Goal: Task Accomplishment & Management: Use online tool/utility

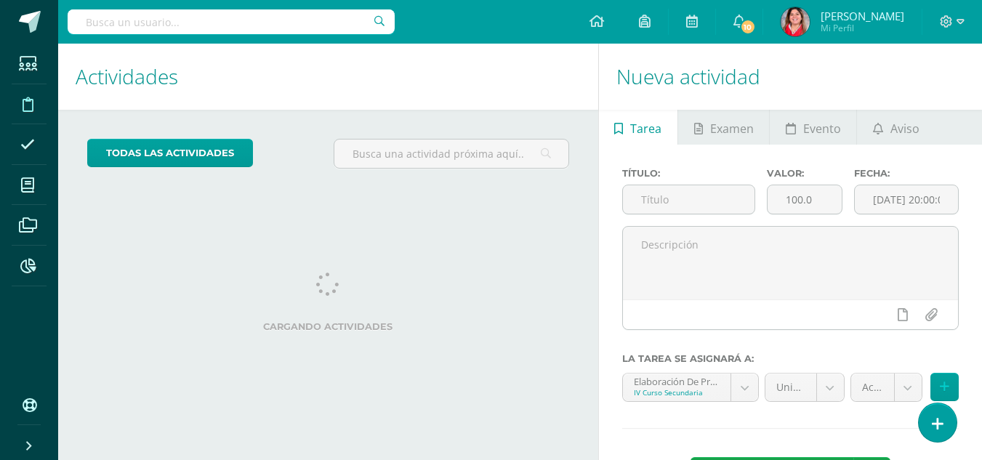
click at [25, 107] on icon at bounding box center [28, 104] width 11 height 15
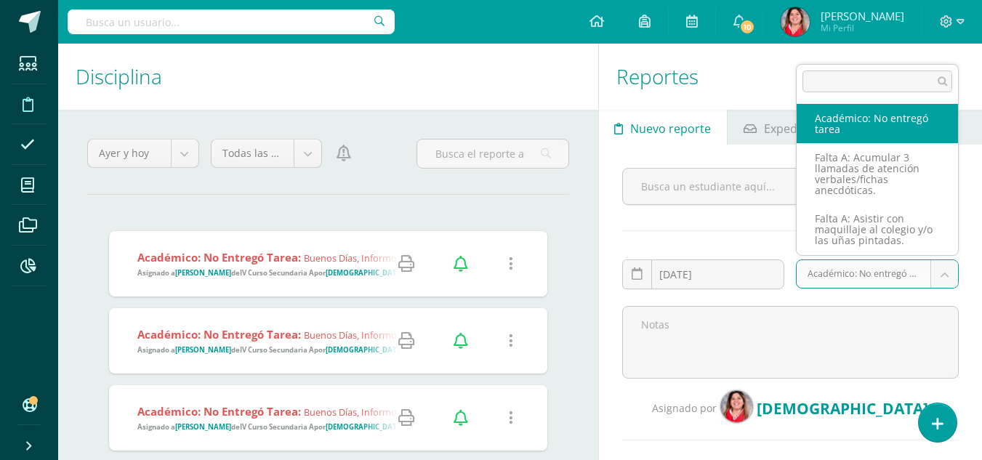
click at [941, 274] on body "Estudiantes Disciplina Asistencia Mis cursos Archivos Reportes Soporte Ayuda Re…" at bounding box center [491, 230] width 982 height 460
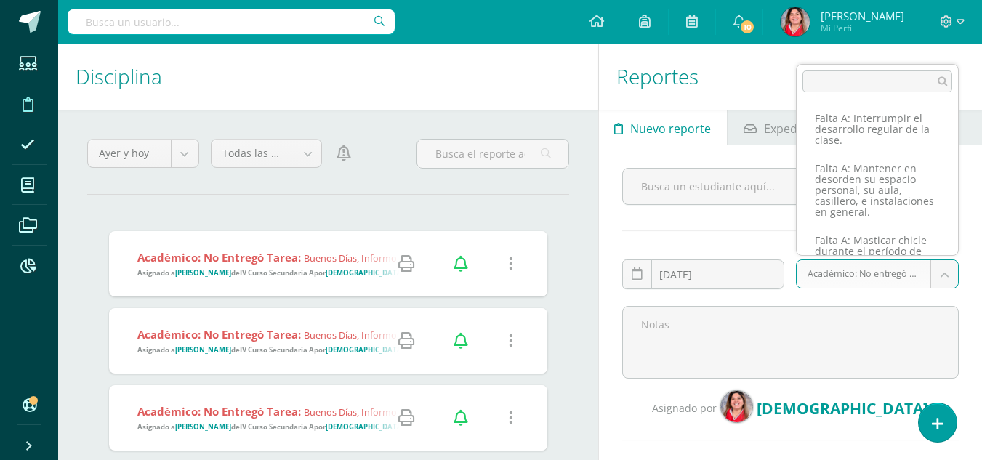
scroll to position [507, 0]
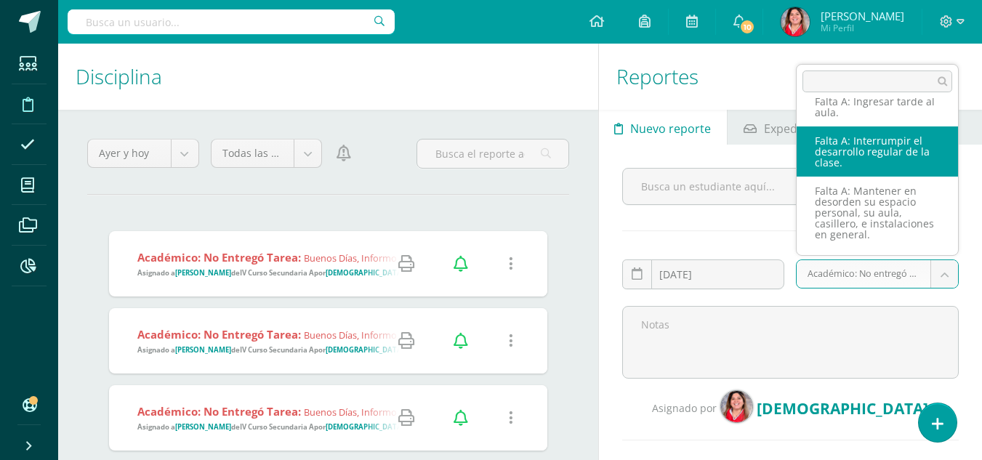
select select "149"
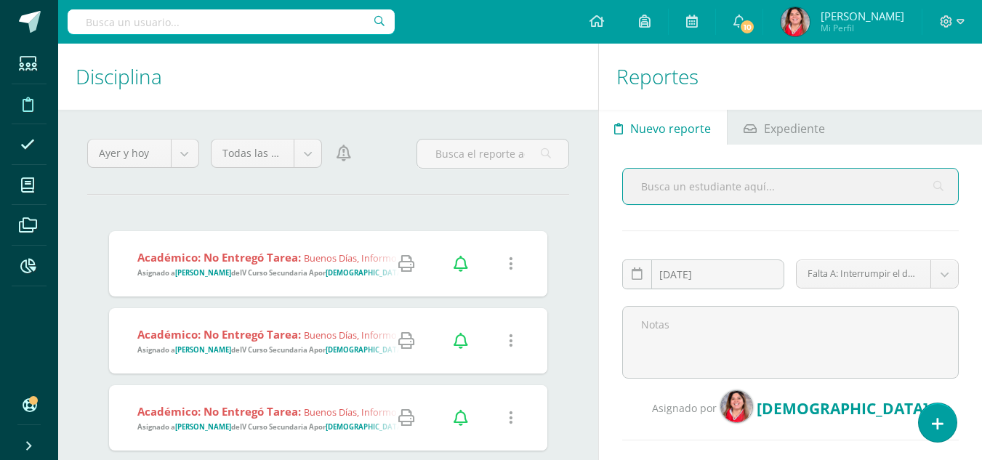
click at [683, 186] on input "text" at bounding box center [790, 187] width 335 height 36
type input "[PERSON_NAME]"
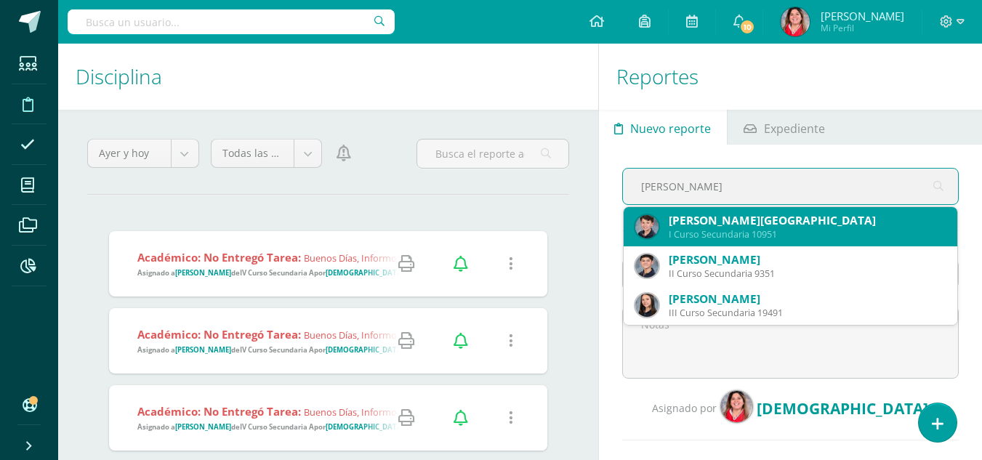
click at [715, 222] on div "[PERSON_NAME][GEOGRAPHIC_DATA]" at bounding box center [807, 220] width 277 height 15
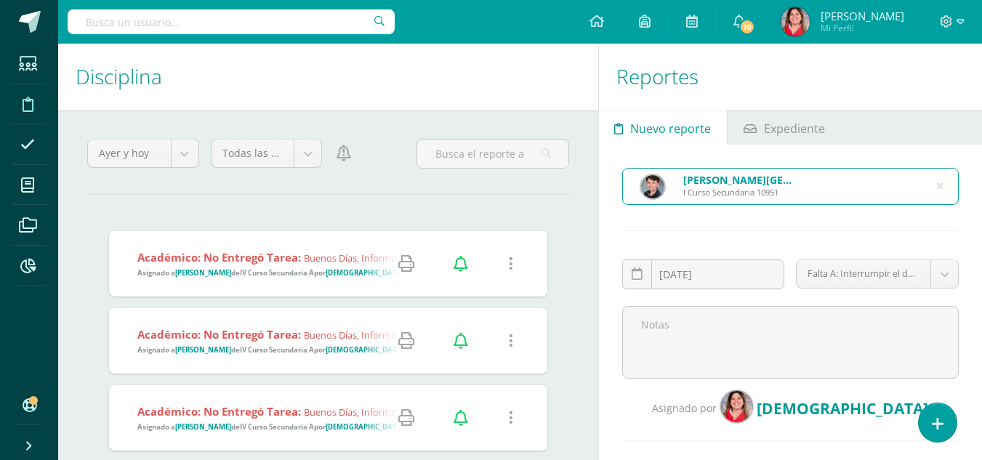
scroll to position [440, 0]
click at [943, 280] on body "Estudiantes Disciplina Asistencia Mis cursos Archivos Reportes Soporte Ayuda Re…" at bounding box center [491, 230] width 982 height 460
